Goal: Task Accomplishment & Management: Manage account settings

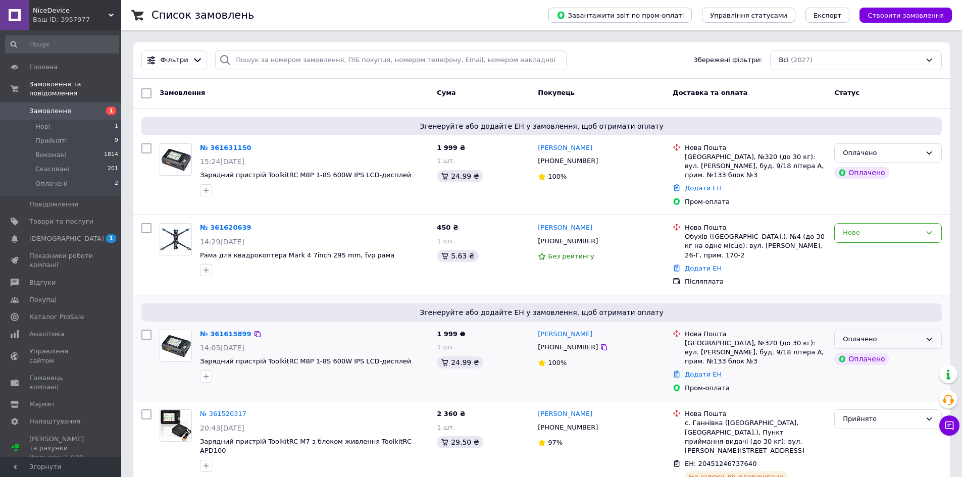
click at [868, 330] on div "Оплачено" at bounding box center [888, 340] width 108 height 20
click at [863, 351] on li "Прийнято" at bounding box center [887, 360] width 107 height 19
click at [894, 162] on div "Оплачено" at bounding box center [888, 153] width 108 height 20
click at [884, 175] on li "Прийнято" at bounding box center [887, 174] width 107 height 19
click at [844, 228] on div "Нове" at bounding box center [881, 233] width 78 height 11
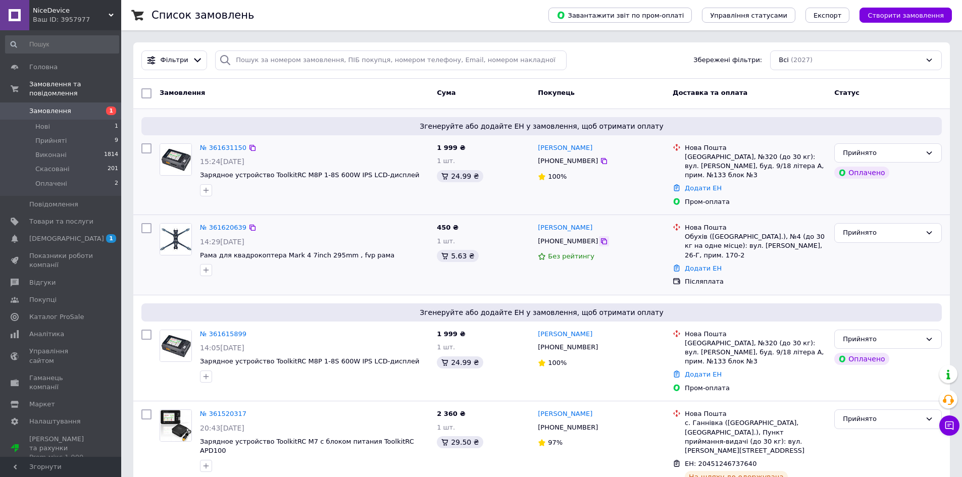
click at [600, 237] on icon at bounding box center [604, 241] width 8 height 8
click at [413, 123] on span "Згенеруйте або додайте ЕН у замовлення, щоб отримати оплату" at bounding box center [541, 126] width 792 height 10
click at [601, 344] on icon at bounding box center [604, 347] width 6 height 6
click at [703, 370] on link "Додати ЕН" at bounding box center [702, 374] width 37 height 8
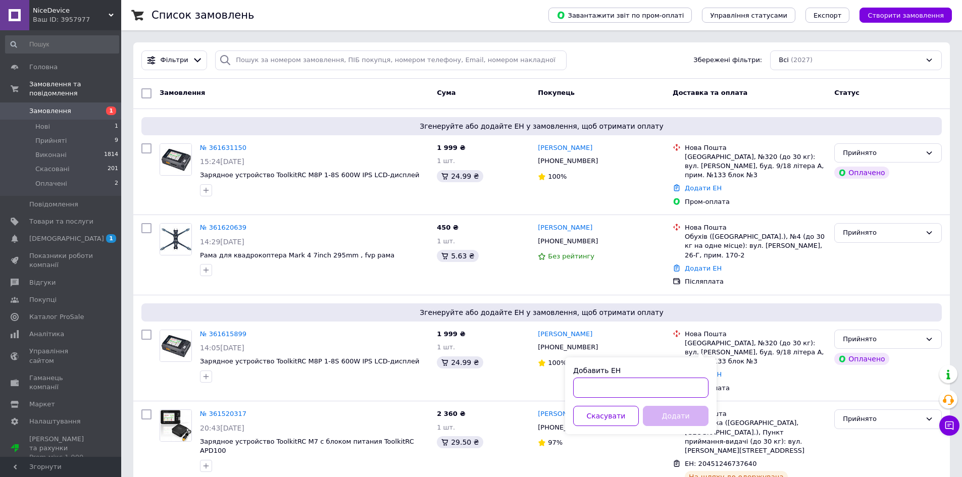
click at [659, 394] on input "Добавить ЕН" at bounding box center [640, 388] width 135 height 20
paste input "20451247336153"
type input "20451247336153"
click at [667, 410] on button "Додати" at bounding box center [676, 416] width 66 height 20
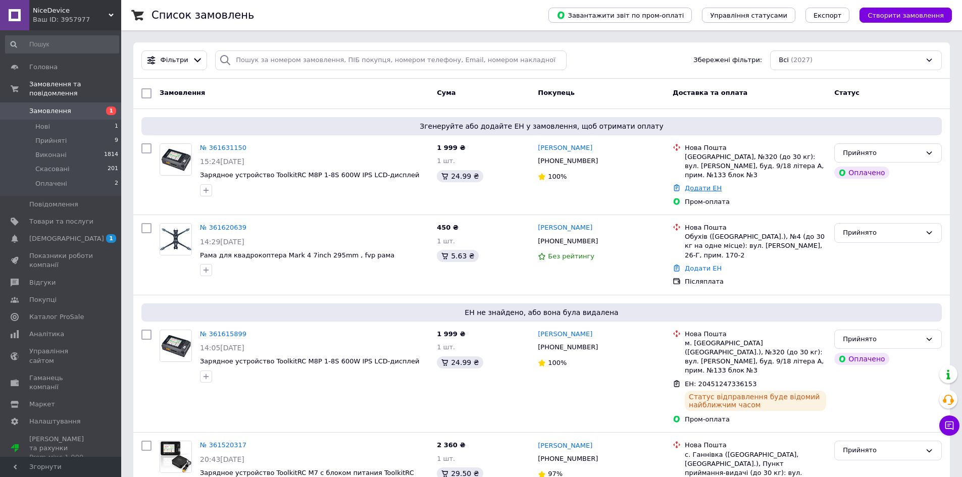
click at [702, 184] on link "Додати ЕН" at bounding box center [702, 188] width 37 height 8
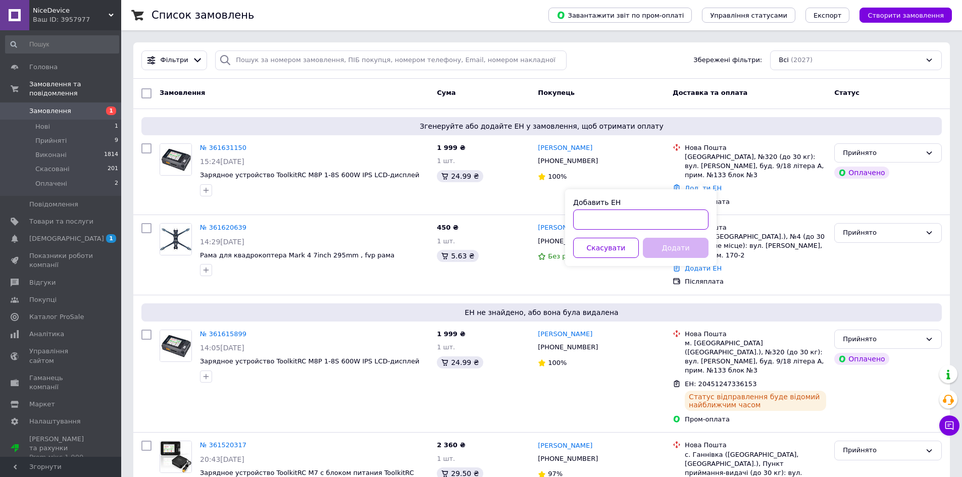
click at [664, 223] on input "Добавить ЕН" at bounding box center [640, 219] width 135 height 20
paste input "20451247336212"
type input "20451247336212"
click at [669, 247] on button "Додати" at bounding box center [676, 248] width 66 height 20
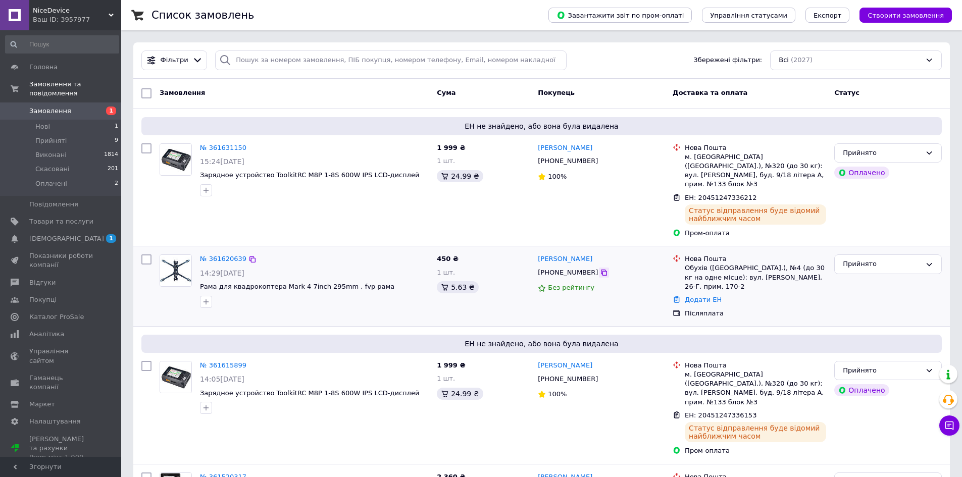
click at [601, 270] on icon at bounding box center [604, 273] width 6 height 6
click at [690, 296] on link "Додати ЕН" at bounding box center [702, 300] width 37 height 8
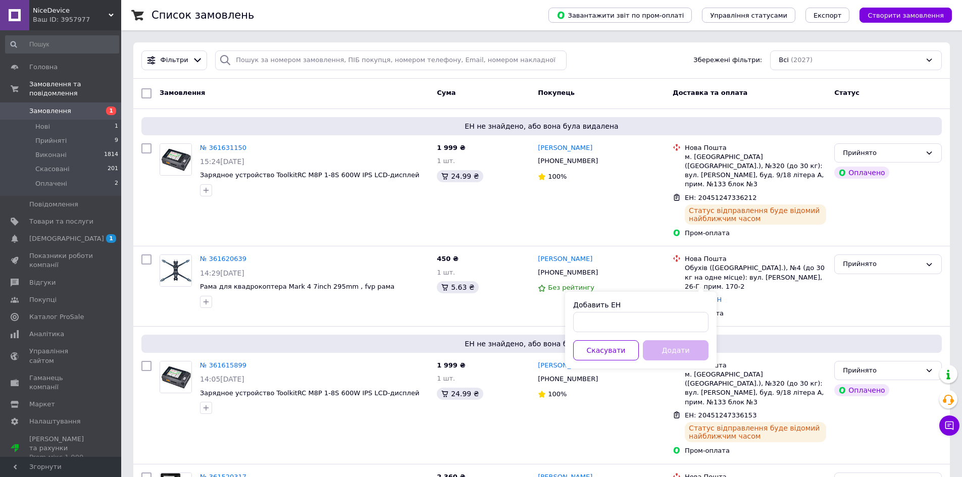
click at [662, 334] on div "Добавить ЕН Скасувати Додати" at bounding box center [640, 330] width 151 height 77
click at [677, 329] on input "Добавить ЕН" at bounding box center [640, 322] width 135 height 20
paste input "20451247340349"
type input "20451247340349"
click at [674, 349] on button "Додати" at bounding box center [676, 350] width 66 height 20
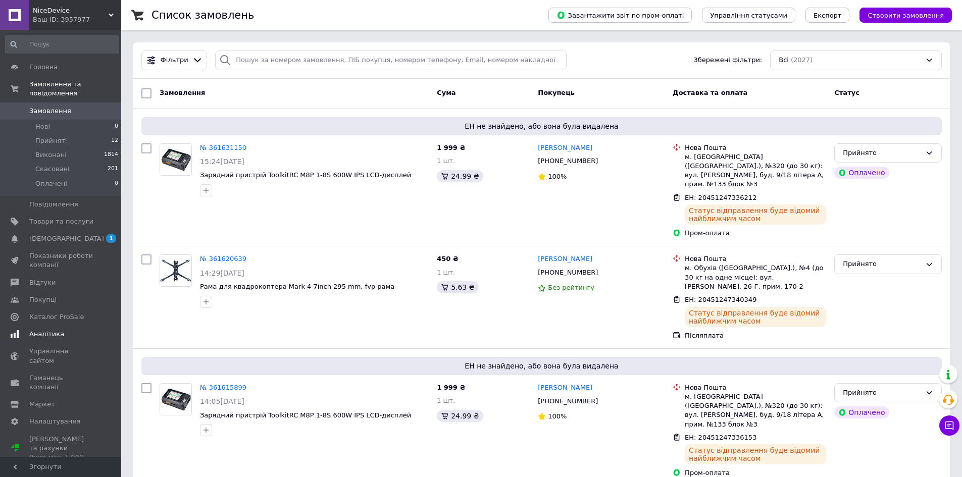
click at [73, 234] on span "[DEMOGRAPHIC_DATA]" at bounding box center [61, 238] width 64 height 9
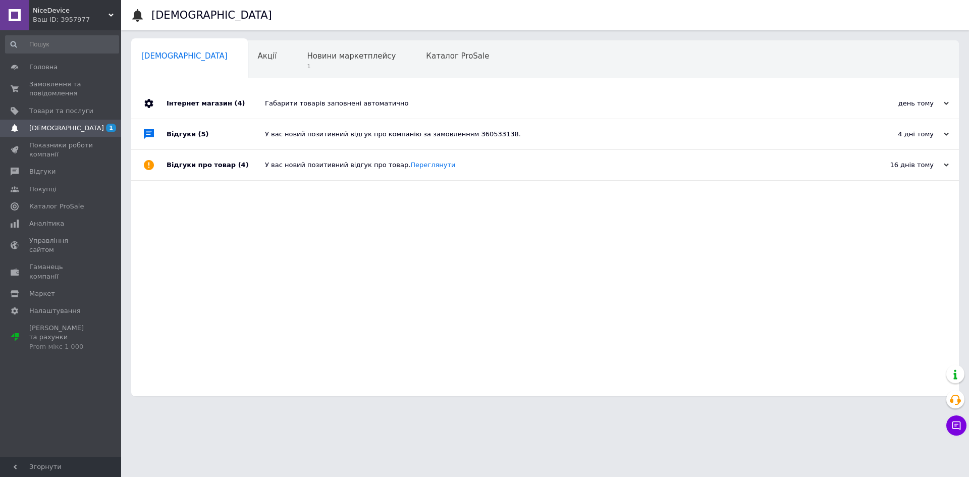
click at [323, 98] on div "Габарити товарів заповнені автоматично" at bounding box center [556, 103] width 583 height 30
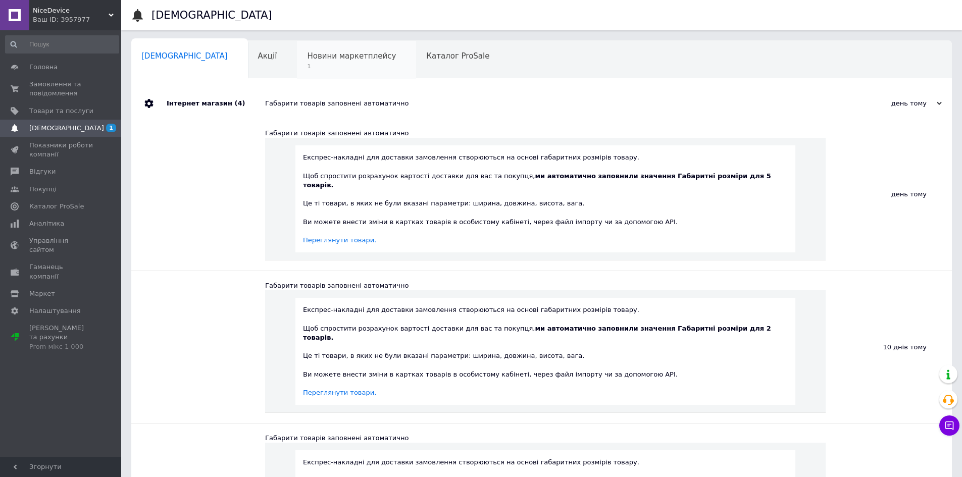
click at [307, 65] on span "1" at bounding box center [351, 67] width 89 height 8
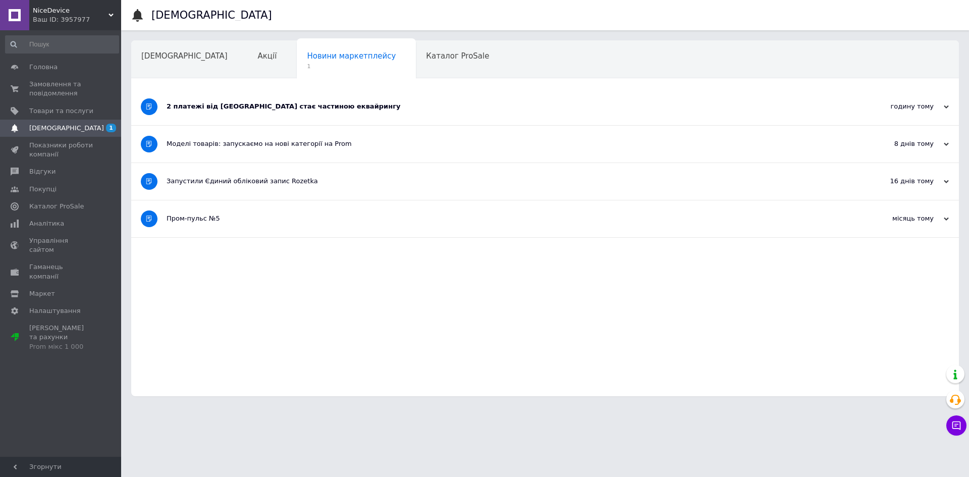
click at [288, 106] on div "2 платежі від Rozetka стає частиною еквайрингу" at bounding box center [507, 106] width 681 height 9
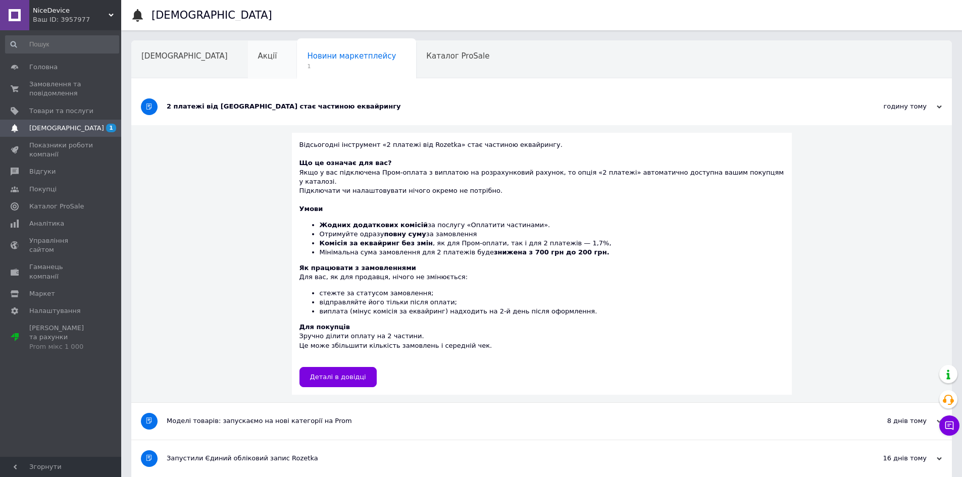
click at [248, 74] on div "Акції" at bounding box center [272, 60] width 49 height 38
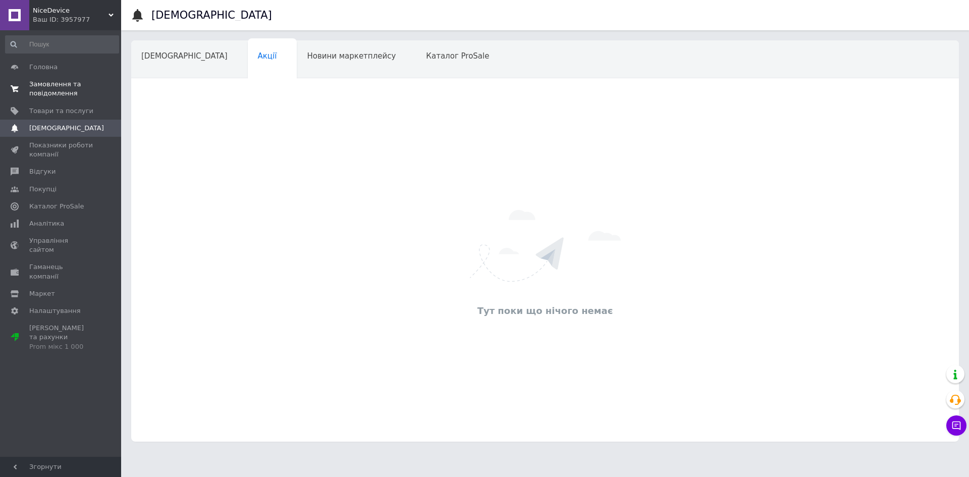
click at [98, 89] on span "0 0" at bounding box center [107, 89] width 28 height 18
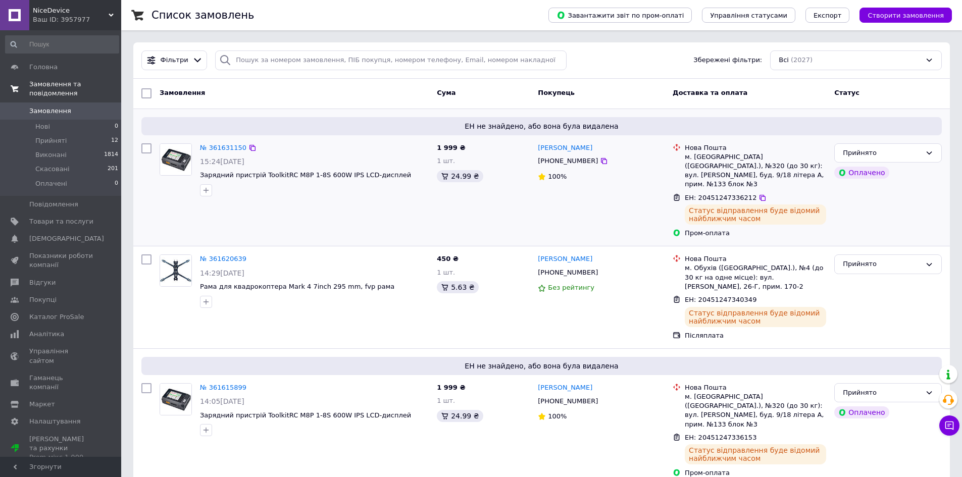
click at [388, 232] on div "№ 361631150 15:24, 12.09.2025 Зарядний пристрій ToolkitRC M8P 1-8S 600W IPS LCD…" at bounding box center [293, 190] width 277 height 103
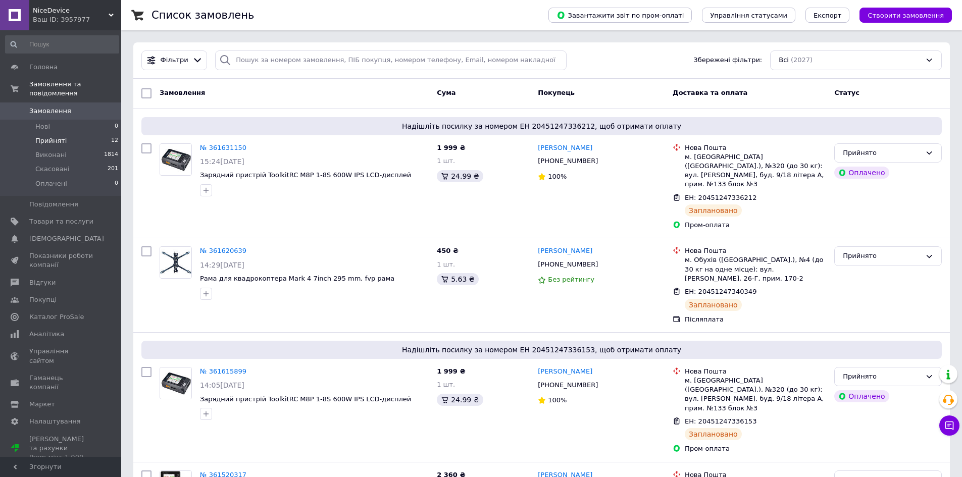
click at [43, 136] on span "Прийняті" at bounding box center [50, 140] width 31 height 9
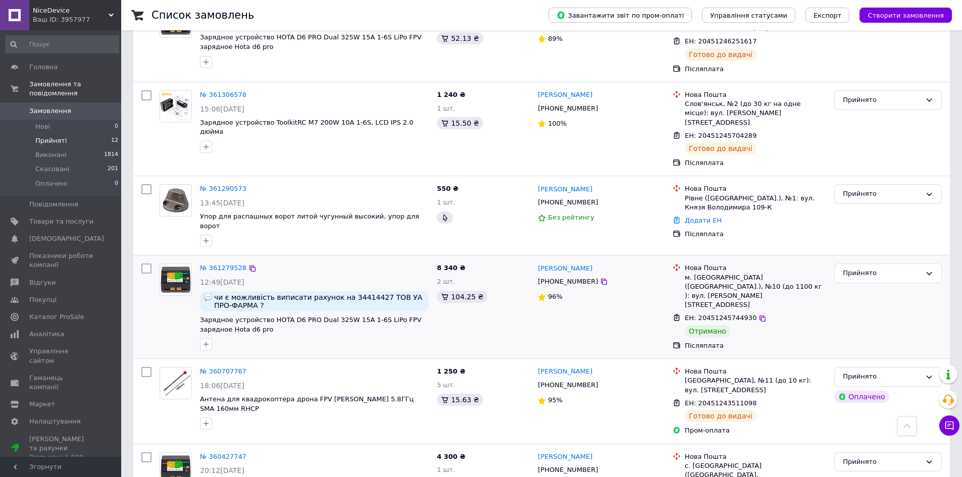
scroll to position [777, 0]
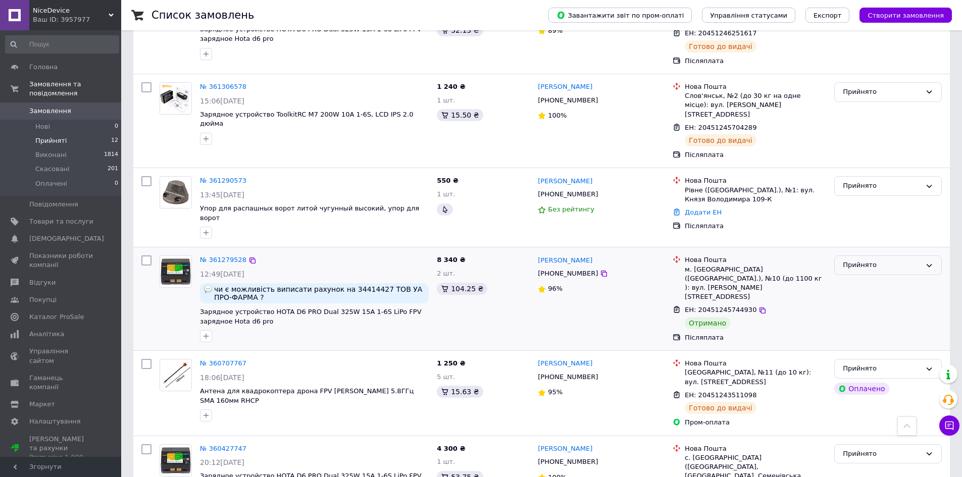
click at [869, 260] on div "Прийнято" at bounding box center [881, 265] width 78 height 11
click at [873, 277] on li "Виконано" at bounding box center [887, 286] width 107 height 19
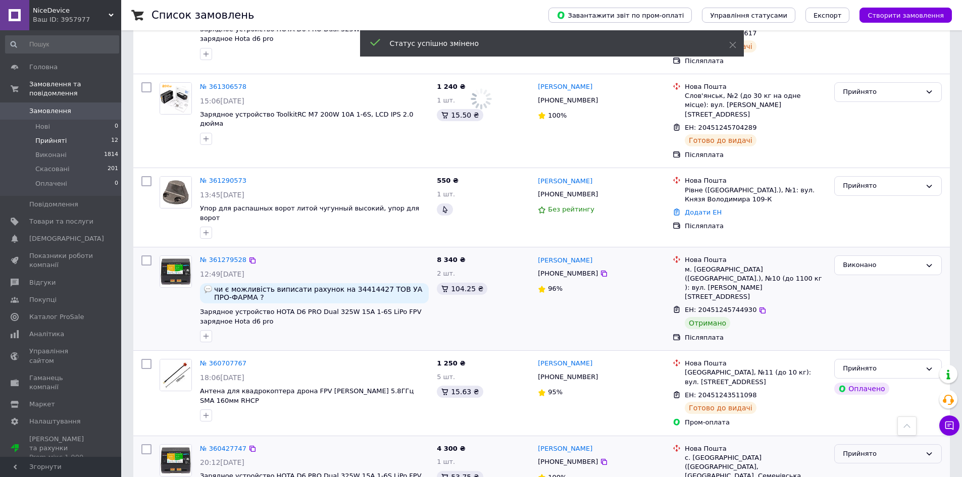
click at [867, 449] on div "Прийнято" at bounding box center [881, 454] width 78 height 11
click at [865, 465] on li "Виконано" at bounding box center [887, 474] width 107 height 19
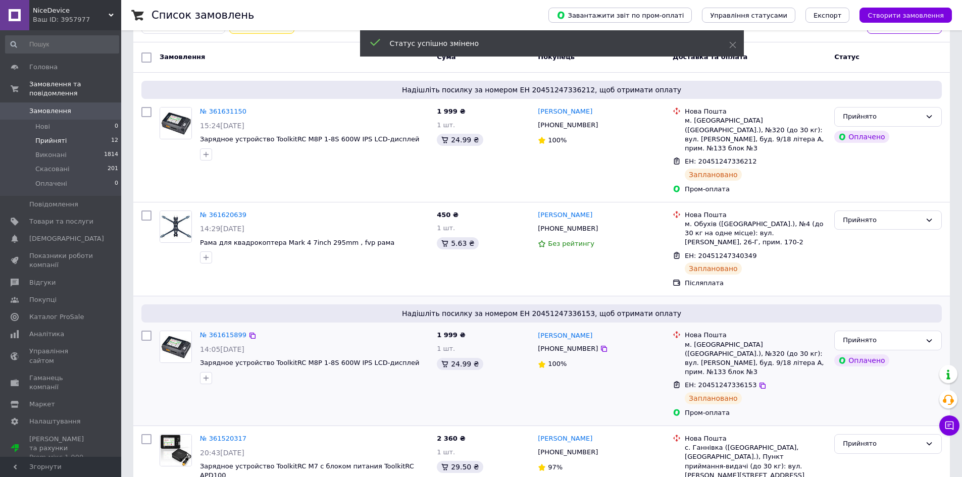
scroll to position [0, 0]
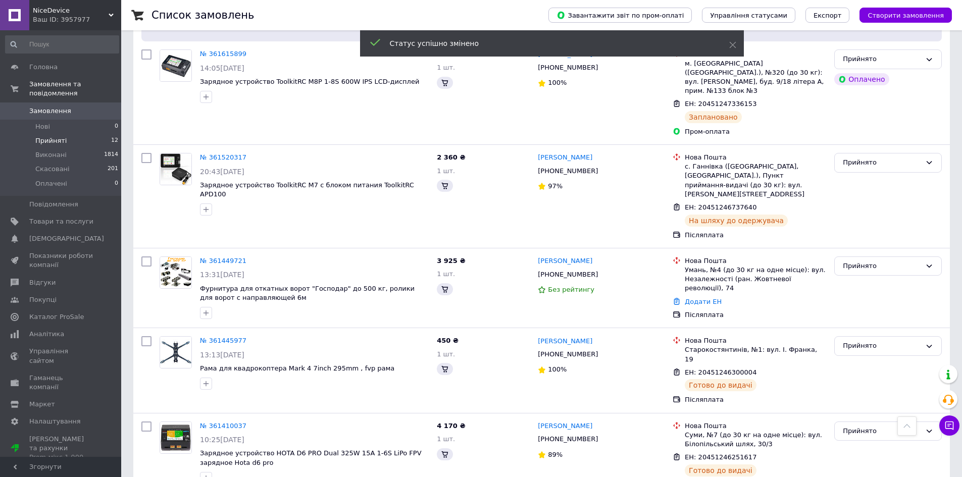
click at [77, 107] on span "Замовлення" at bounding box center [61, 111] width 64 height 9
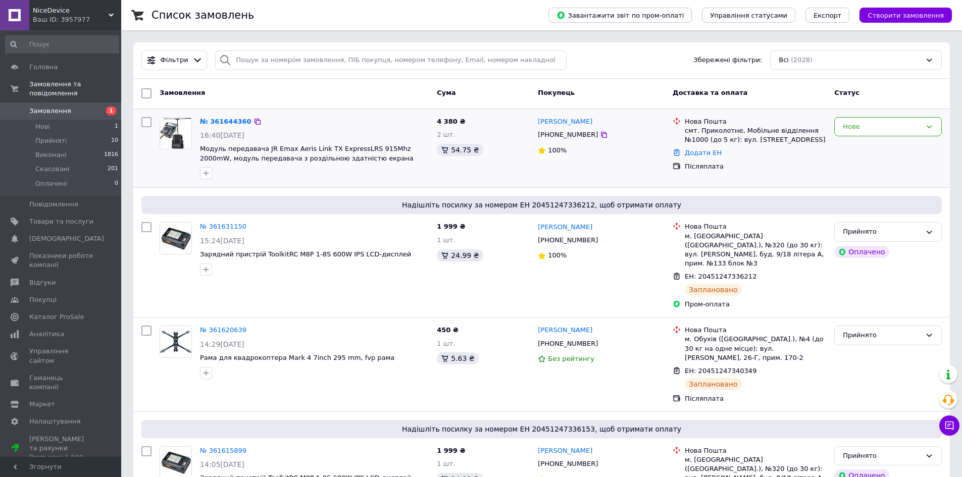
drag, startPoint x: 871, startPoint y: 128, endPoint x: 871, endPoint y: 137, distance: 8.6
click at [871, 128] on div "Нове" at bounding box center [881, 127] width 78 height 11
click at [870, 145] on li "Прийнято" at bounding box center [887, 147] width 107 height 19
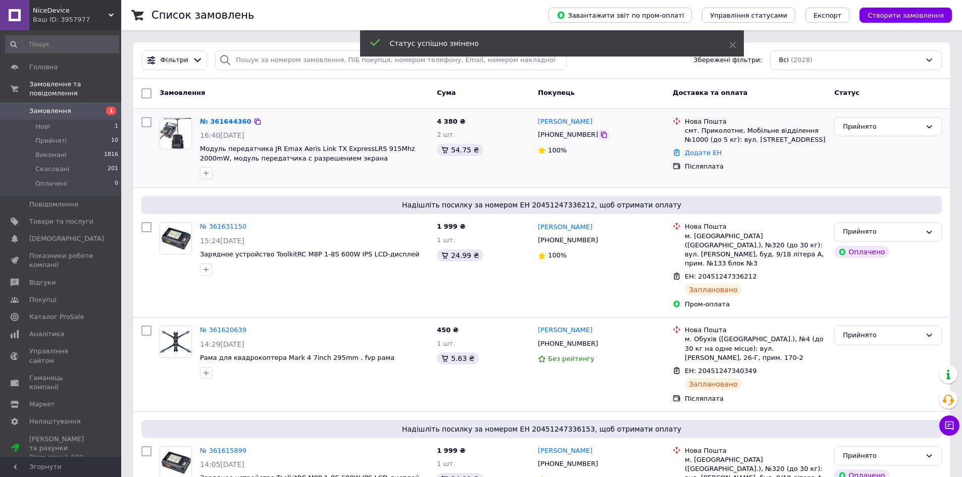
click at [600, 131] on icon at bounding box center [604, 135] width 8 height 8
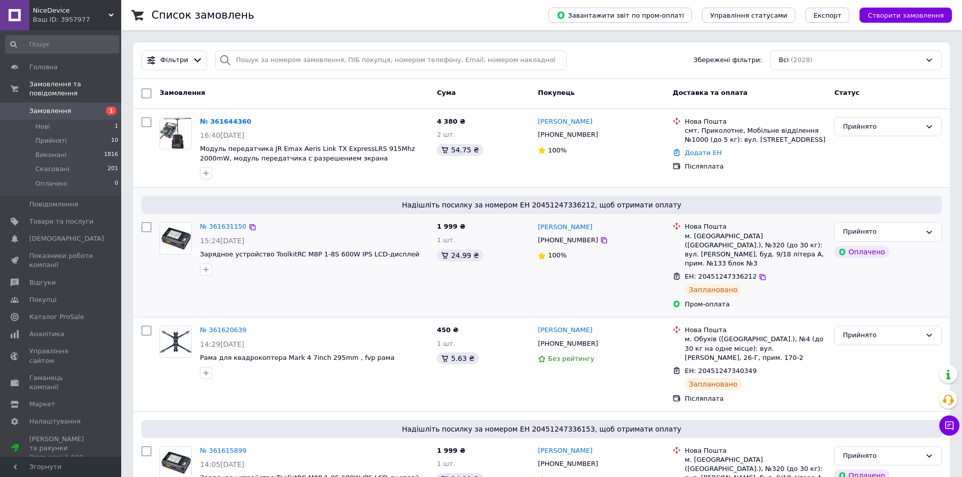
drag, startPoint x: 590, startPoint y: 135, endPoint x: 570, endPoint y: 248, distance: 114.3
click at [600, 135] on icon at bounding box center [604, 135] width 8 height 8
click at [600, 137] on icon at bounding box center [604, 135] width 8 height 8
click at [696, 153] on link "Додати ЕН" at bounding box center [702, 153] width 37 height 8
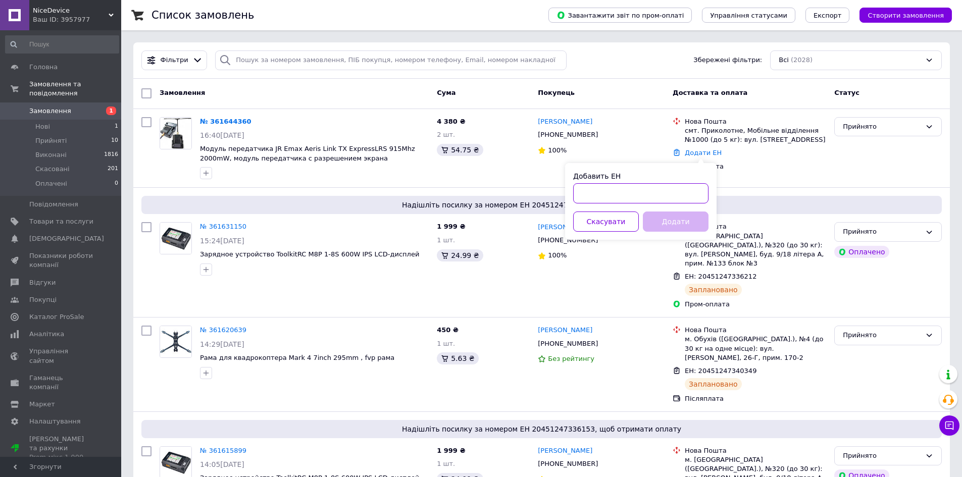
click at [663, 199] on input "Добавить ЕН" at bounding box center [640, 193] width 135 height 20
paste input "20451247371791"
type input "20451247371791"
click at [678, 227] on button "Додати" at bounding box center [676, 221] width 66 height 20
